Goal: Information Seeking & Learning: Learn about a topic

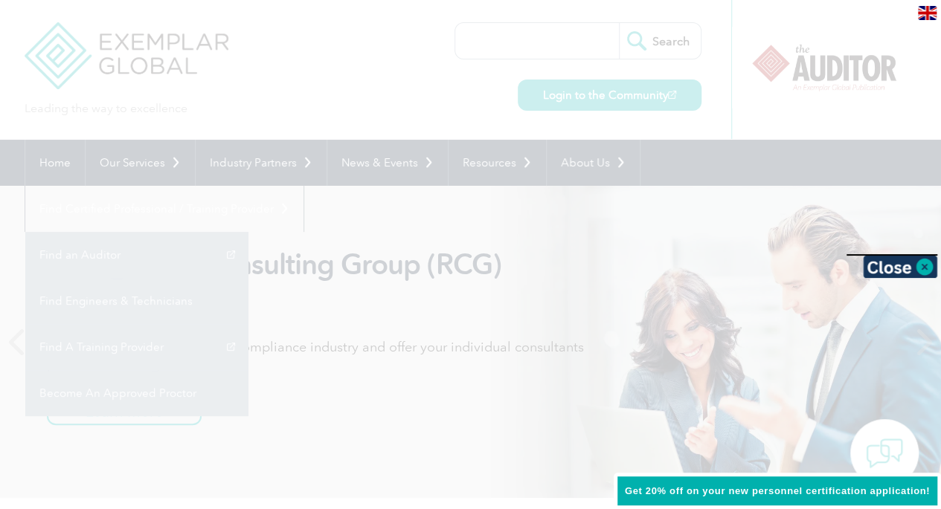
click at [442, 58] on div at bounding box center [470, 254] width 941 height 509
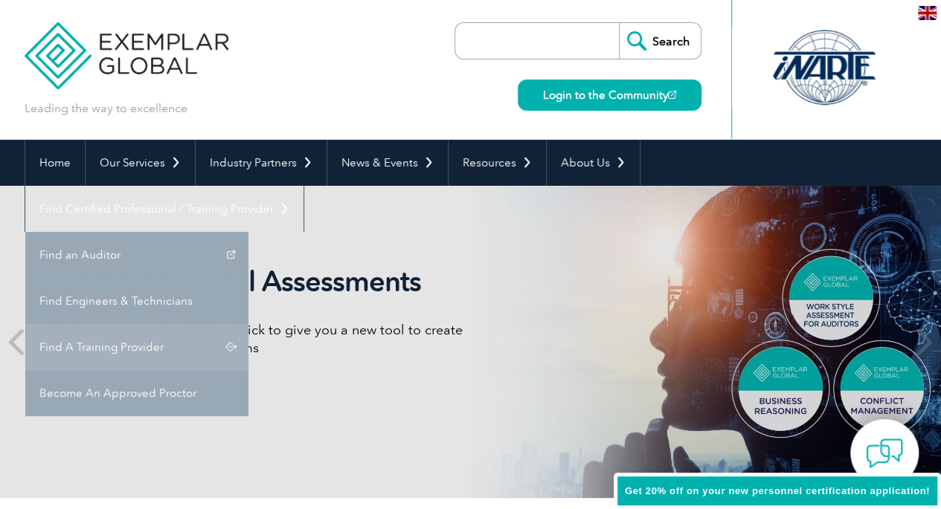
click at [248, 324] on link "Find A Training Provider" at bounding box center [136, 347] width 223 height 46
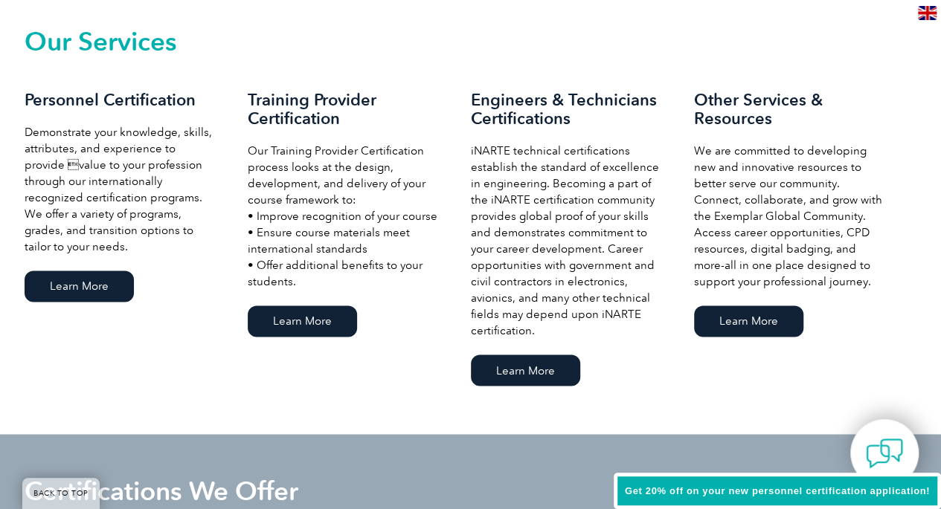
scroll to position [1043, 0]
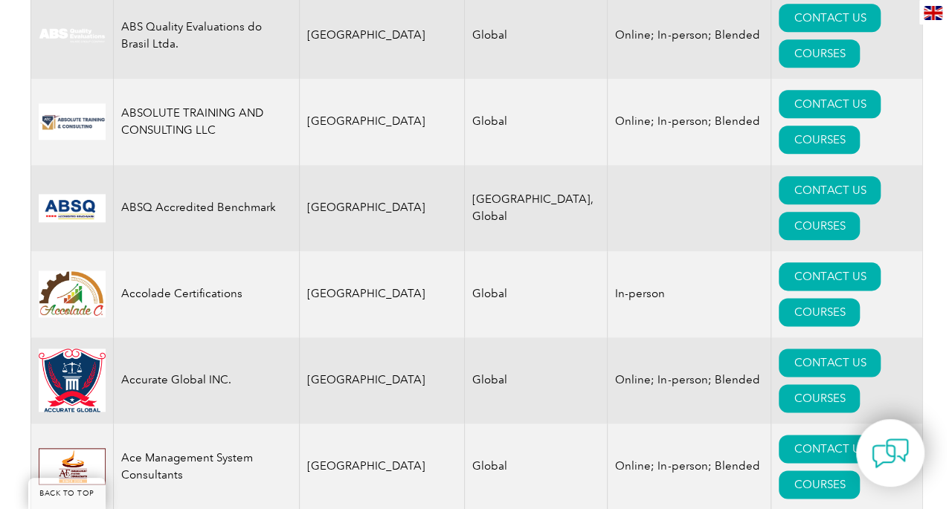
scroll to position [797, 0]
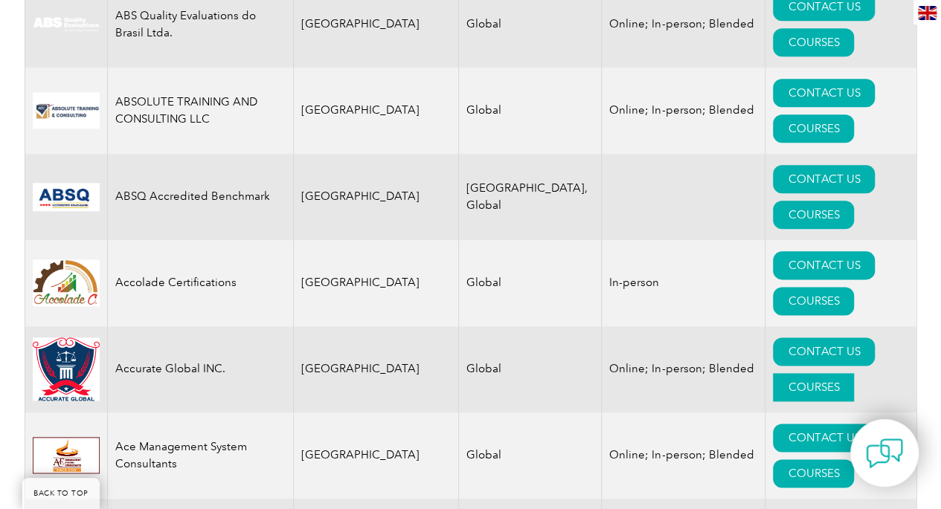
click at [844, 373] on link "COURSES" at bounding box center [813, 387] width 81 height 28
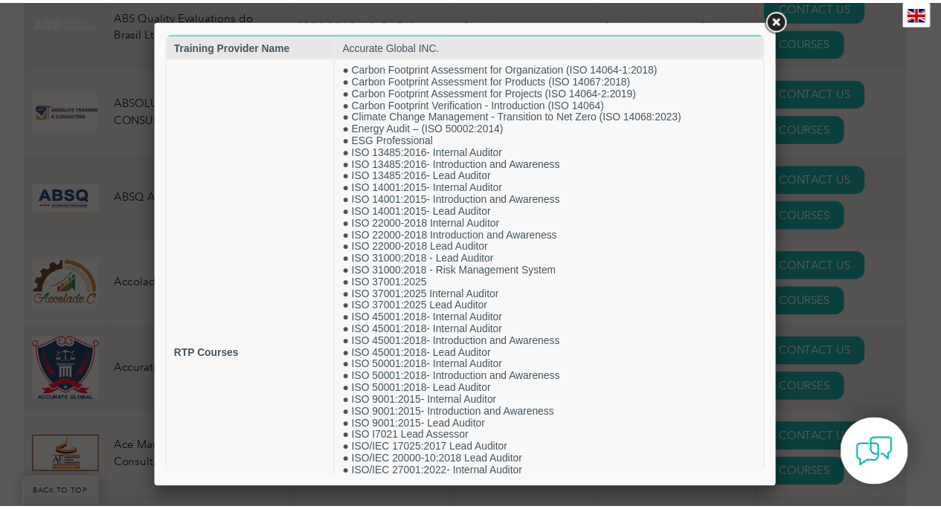
scroll to position [0, 0]
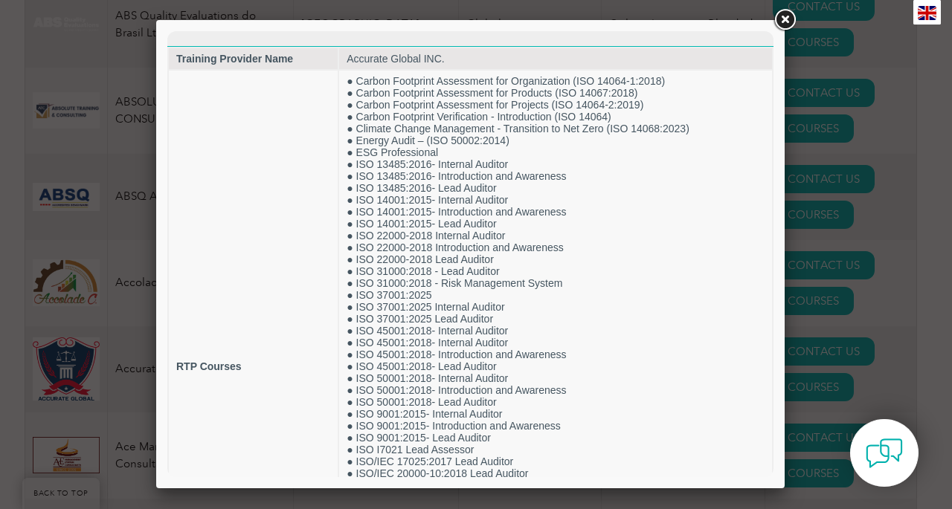
click at [785, 23] on link at bounding box center [784, 20] width 27 height 27
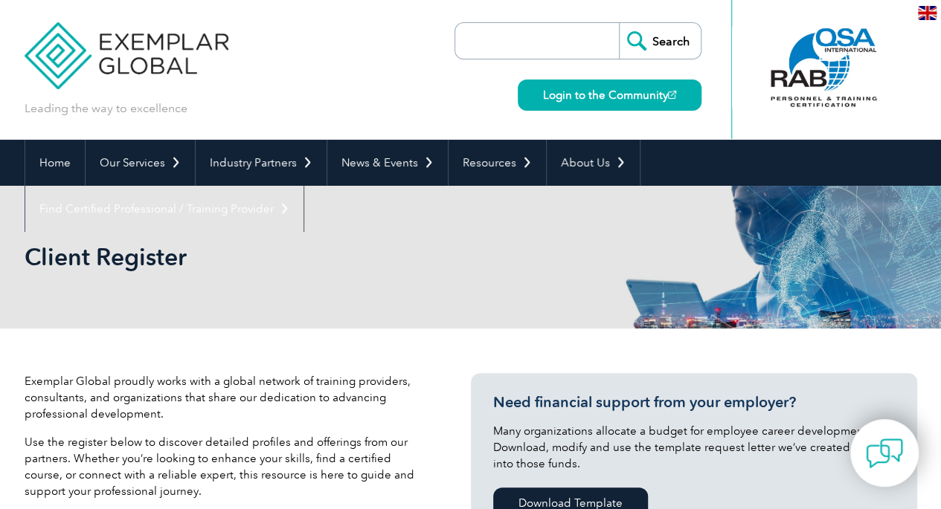
click at [536, 39] on input "search" at bounding box center [540, 41] width 156 height 36
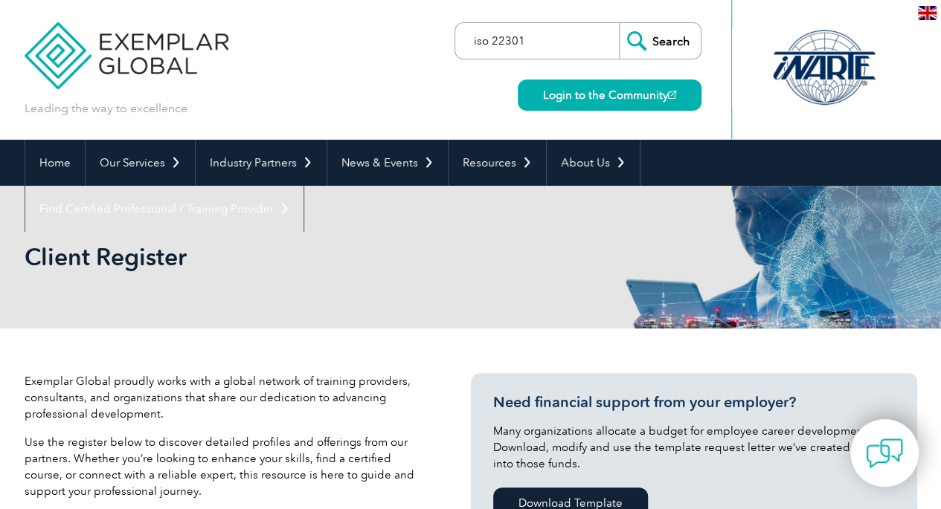
type input "iso 22301"
click at [665, 39] on input "Search" at bounding box center [660, 41] width 82 height 36
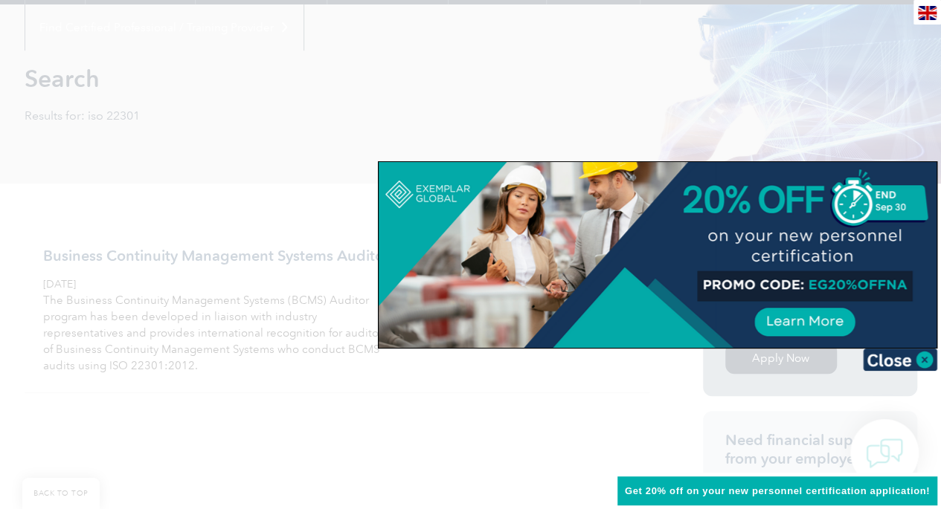
scroll to position [190, 0]
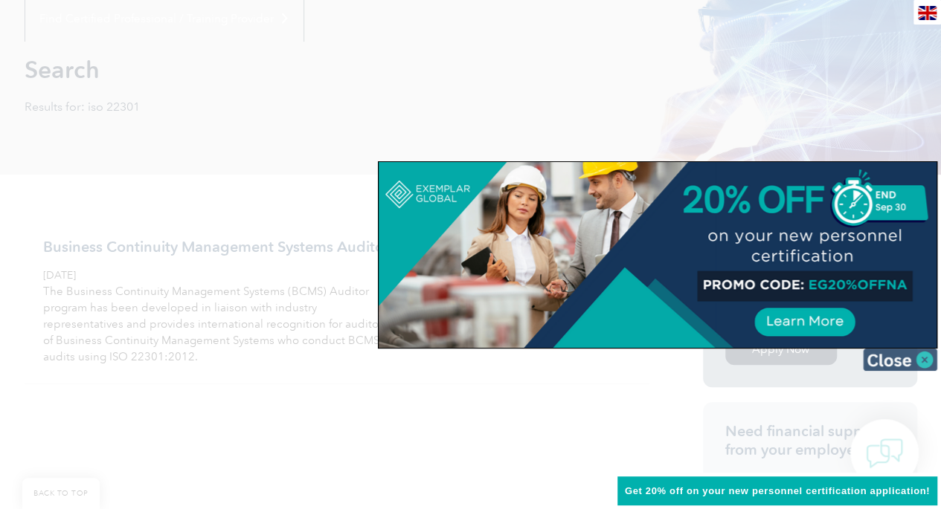
click at [921, 356] on img at bounding box center [900, 360] width 74 height 22
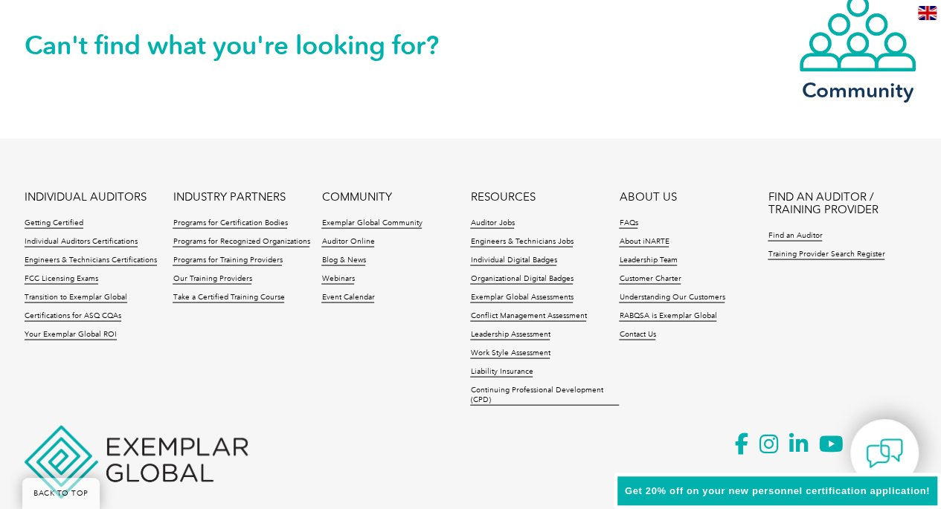
scroll to position [1382, 0]
